Goal: Information Seeking & Learning: Learn about a topic

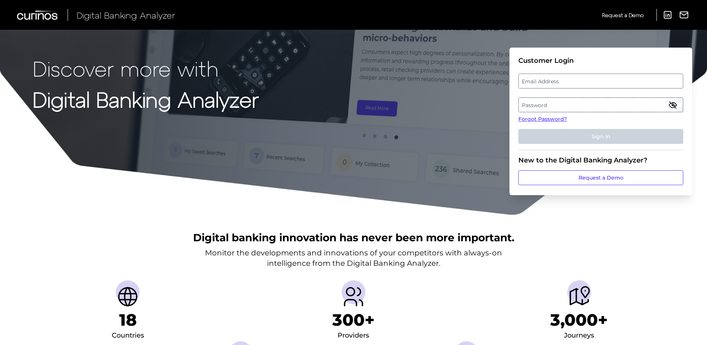
click at [571, 81] on label "Email Address" at bounding box center [601, 80] width 164 height 13
click at [571, 81] on input "email" at bounding box center [601, 81] width 165 height 15
paste input "[PERSON_NAME][EMAIL_ADDRESS][PERSON_NAME][DOMAIN_NAME]"
type input "[PERSON_NAME][EMAIL_ADDRESS][PERSON_NAME][DOMAIN_NAME]"
click at [541, 105] on label "Password" at bounding box center [601, 104] width 164 height 13
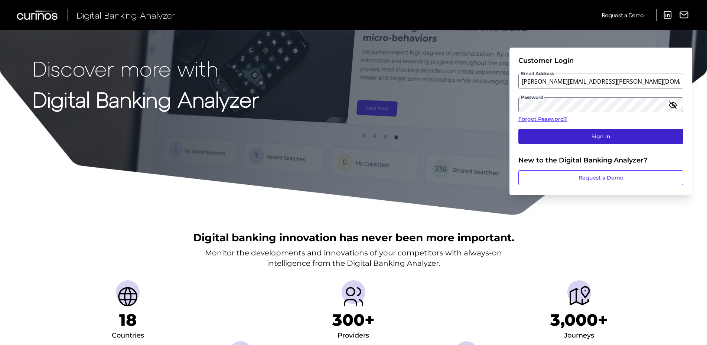
click at [600, 136] on button "Sign In" at bounding box center [601, 136] width 165 height 15
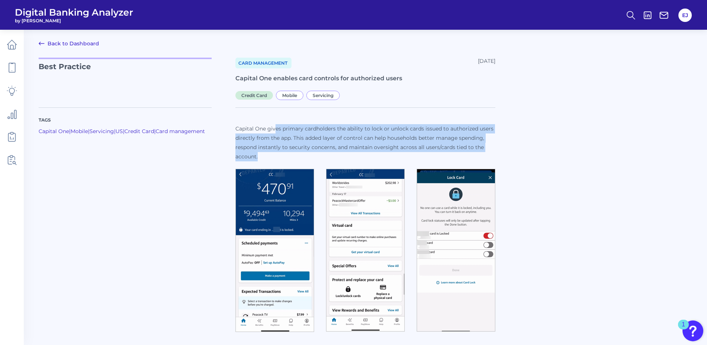
drag, startPoint x: 275, startPoint y: 126, endPoint x: 279, endPoint y: 152, distance: 26.8
click at [279, 152] on p "Capital One gives primary cardholders the ability to lock or unlock cards issue…" at bounding box center [366, 142] width 260 height 37
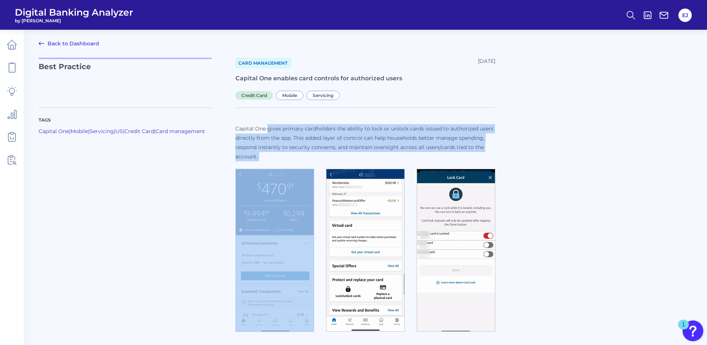
drag, startPoint x: 279, startPoint y: 152, endPoint x: 275, endPoint y: 127, distance: 24.9
click at [275, 127] on p "Capital One gives primary cardholders the ability to lock or unlock cards issue…" at bounding box center [366, 142] width 260 height 37
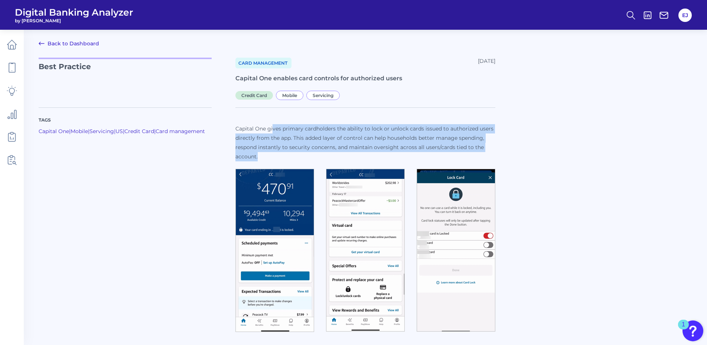
drag, startPoint x: 273, startPoint y: 129, endPoint x: 273, endPoint y: 155, distance: 26.8
click at [273, 155] on p "Capital One gives primary cardholders the ability to lock or unlock cards issue…" at bounding box center [366, 142] width 260 height 37
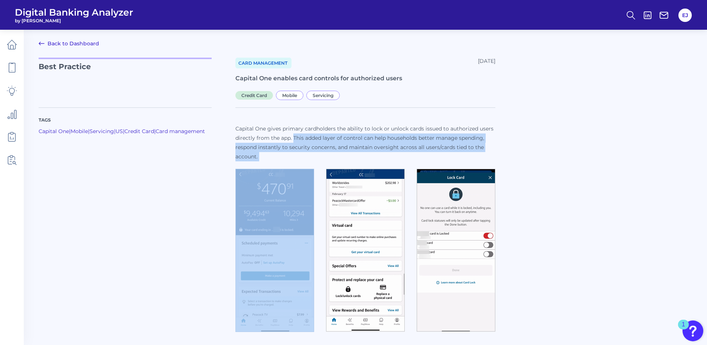
drag, startPoint x: 273, startPoint y: 155, endPoint x: 299, endPoint y: 138, distance: 31.3
click at [299, 138] on p "Capital One gives primary cardholders the ability to lock or unlock cards issue…" at bounding box center [366, 142] width 260 height 37
drag, startPoint x: 300, startPoint y: 137, endPoint x: 299, endPoint y: 153, distance: 16.4
click at [299, 153] on p "Capital One gives primary cardholders the ability to lock or unlock cards issue…" at bounding box center [366, 142] width 260 height 37
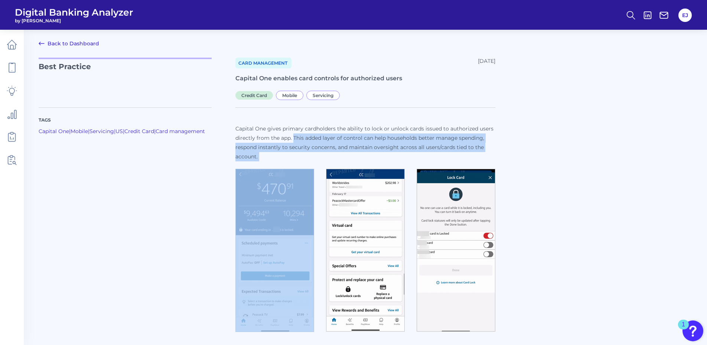
click at [299, 153] on p "Capital One gives primary cardholders the ability to lock or unlock cards issue…" at bounding box center [366, 142] width 260 height 37
drag, startPoint x: 299, startPoint y: 153, endPoint x: 299, endPoint y: 136, distance: 17.1
click at [299, 136] on p "Capital One gives primary cardholders the ability to lock or unlock cards issue…" at bounding box center [366, 142] width 260 height 37
click at [297, 156] on p "Capital One gives primary cardholders the ability to lock or unlock cards issue…" at bounding box center [366, 142] width 260 height 37
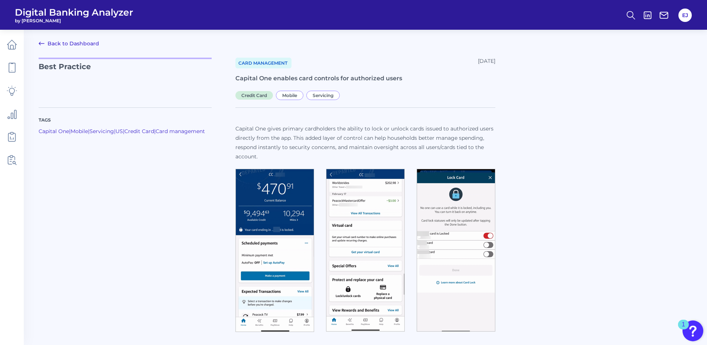
scroll to position [1, 0]
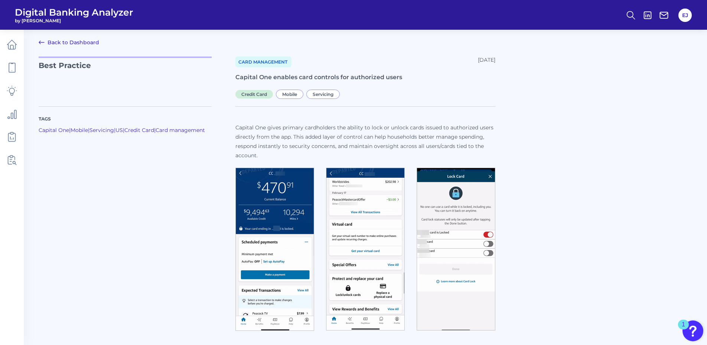
click at [290, 239] on img at bounding box center [275, 249] width 79 height 163
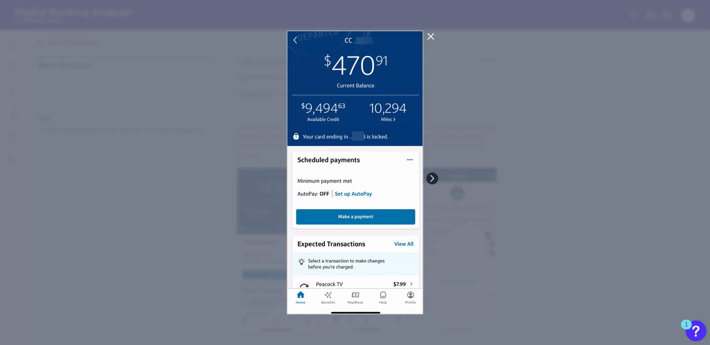
click at [432, 178] on icon at bounding box center [432, 178] width 7 height 7
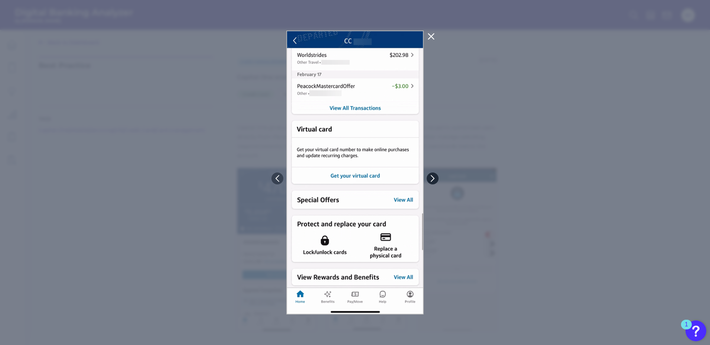
click at [432, 178] on icon at bounding box center [433, 178] width 7 height 7
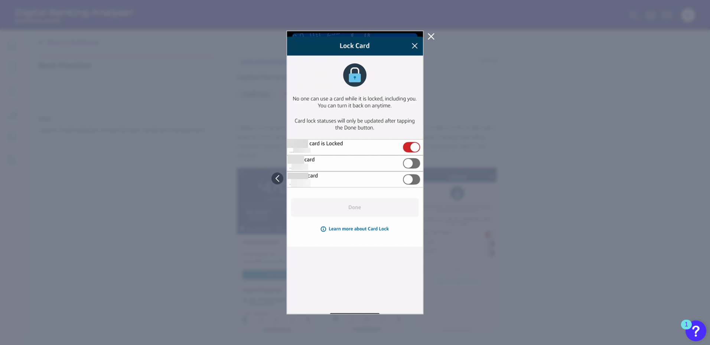
click at [433, 34] on icon at bounding box center [431, 36] width 9 height 9
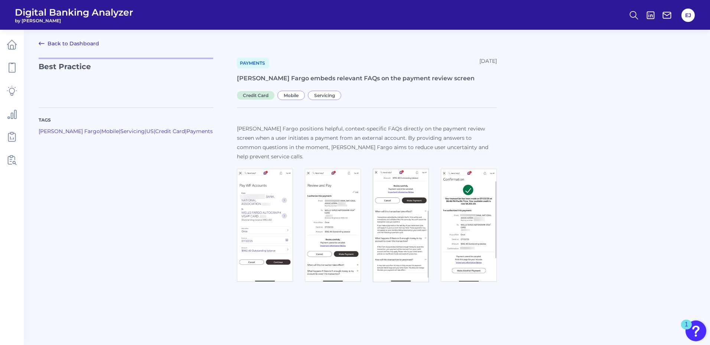
click at [275, 208] on img at bounding box center [265, 225] width 56 height 113
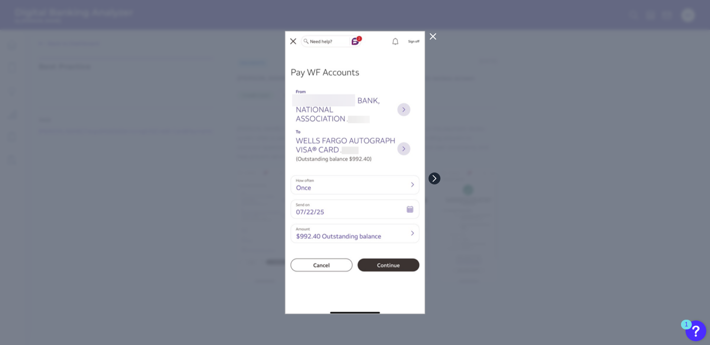
click at [435, 177] on icon at bounding box center [434, 178] width 3 height 6
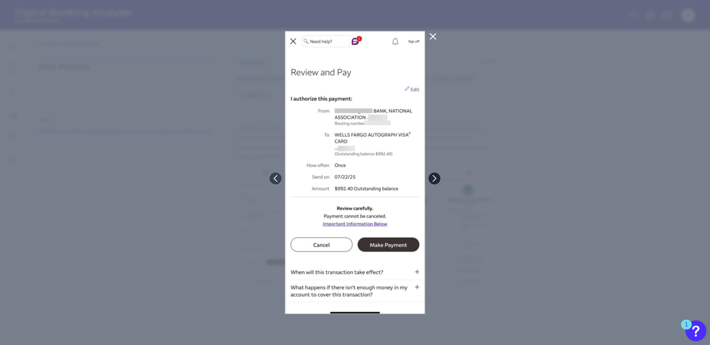
click at [435, 177] on icon at bounding box center [434, 178] width 3 height 6
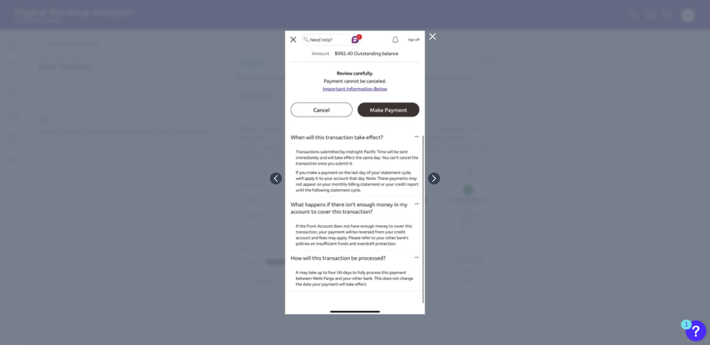
click at [495, 225] on div at bounding box center [355, 172] width 710 height 345
